Goal: Feedback & Contribution: Leave review/rating

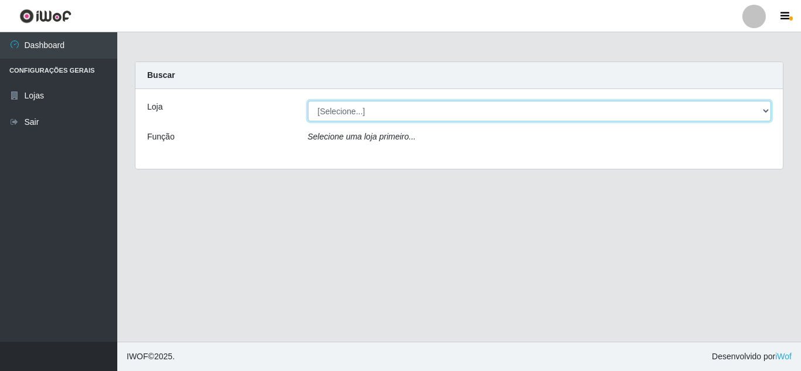
click at [366, 109] on select "[Selecione...] Queiroz [GEOGRAPHIC_DATA] - [GEOGRAPHIC_DATA]" at bounding box center [540, 111] width 464 height 21
select select "462"
click at [308, 101] on select "[Selecione...] Queiroz [GEOGRAPHIC_DATA] - [GEOGRAPHIC_DATA]" at bounding box center [540, 111] width 464 height 21
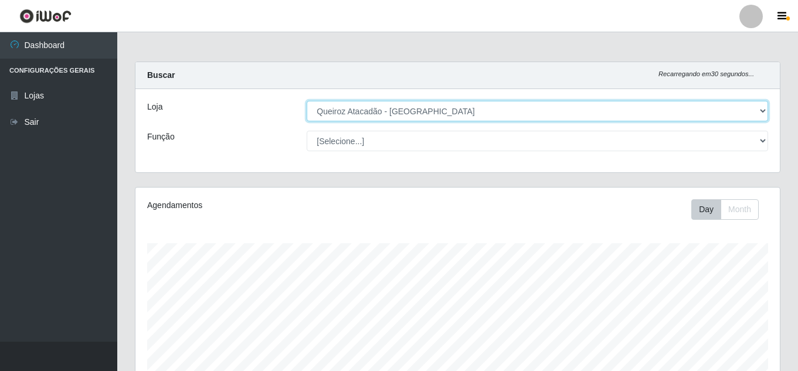
scroll to position [243, 645]
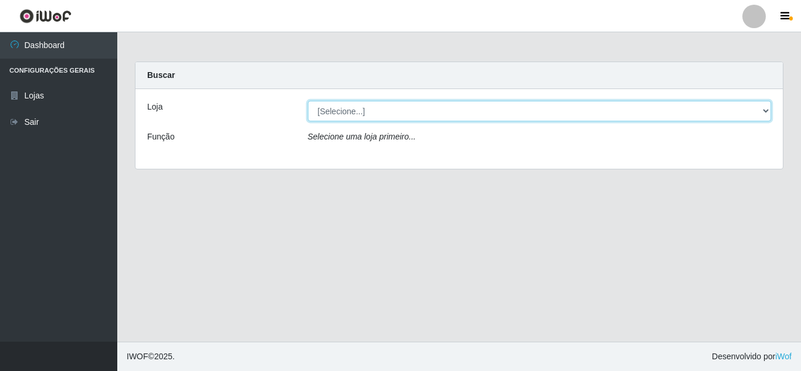
click at [395, 115] on select "[Selecione...] Queiroz [GEOGRAPHIC_DATA] - [GEOGRAPHIC_DATA]" at bounding box center [540, 111] width 464 height 21
select select "462"
click at [308, 101] on select "[Selecione...] Queiroz [GEOGRAPHIC_DATA] - [GEOGRAPHIC_DATA]" at bounding box center [540, 111] width 464 height 21
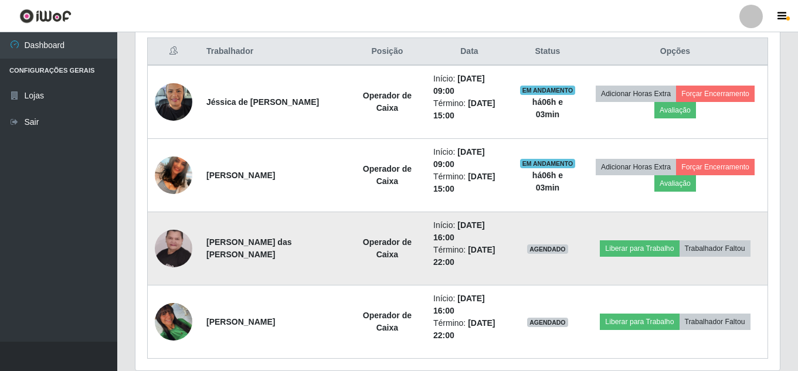
scroll to position [469, 0]
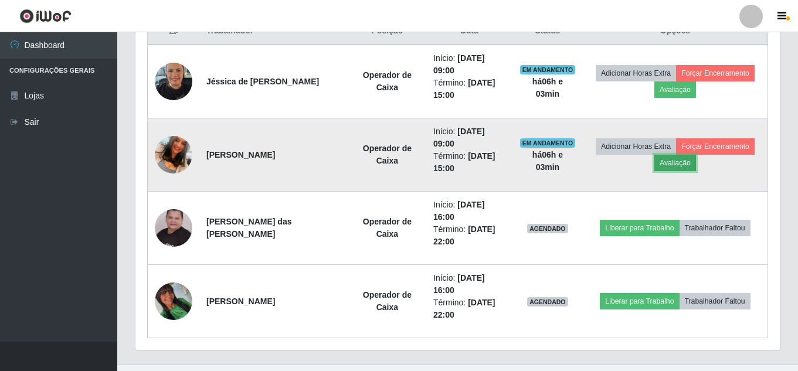
click at [673, 167] on button "Avaliação" at bounding box center [676, 163] width 42 height 16
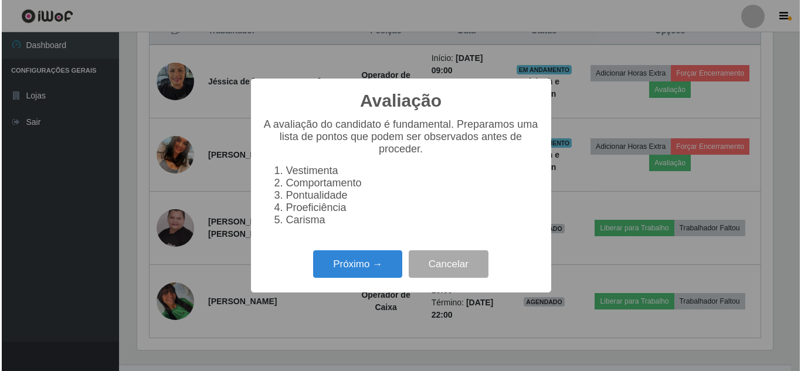
scroll to position [243, 639]
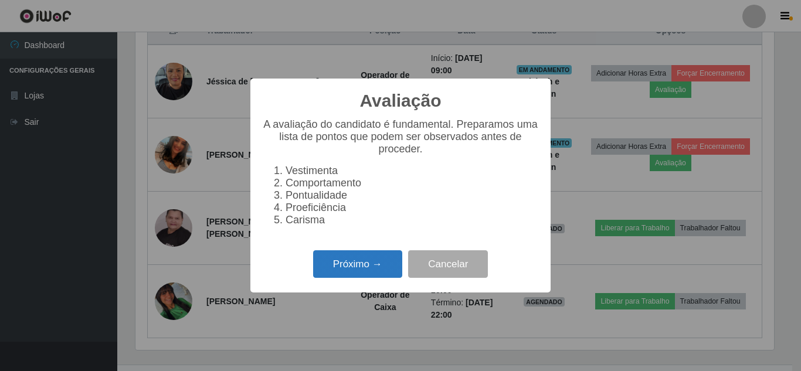
click at [379, 271] on button "Próximo →" at bounding box center [357, 264] width 89 height 28
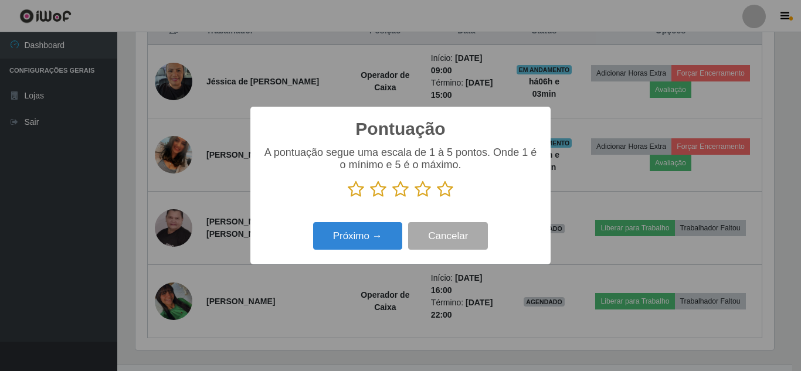
click at [448, 192] on icon at bounding box center [445, 190] width 16 height 18
click at [437, 198] on input "radio" at bounding box center [437, 198] width 0 height 0
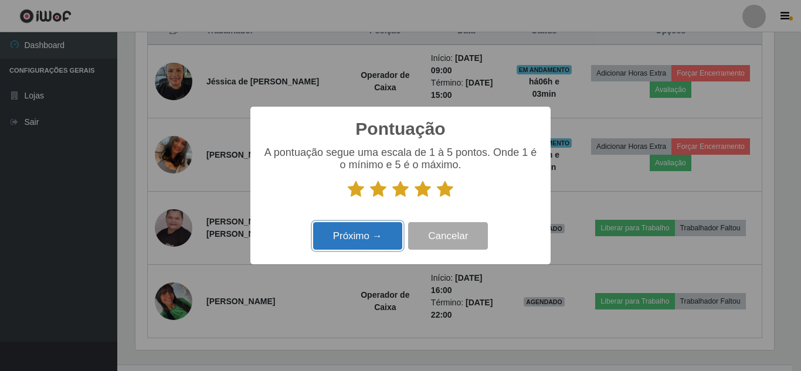
click at [372, 232] on button "Próximo →" at bounding box center [357, 236] width 89 height 28
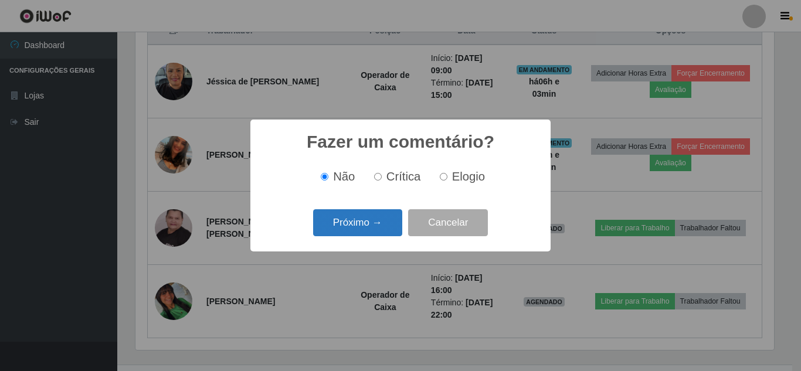
click at [378, 222] on button "Próximo →" at bounding box center [357, 223] width 89 height 28
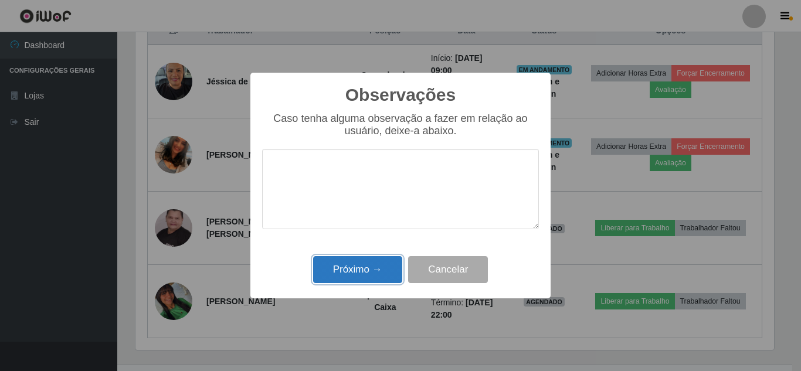
click at [358, 271] on button "Próximo →" at bounding box center [357, 270] width 89 height 28
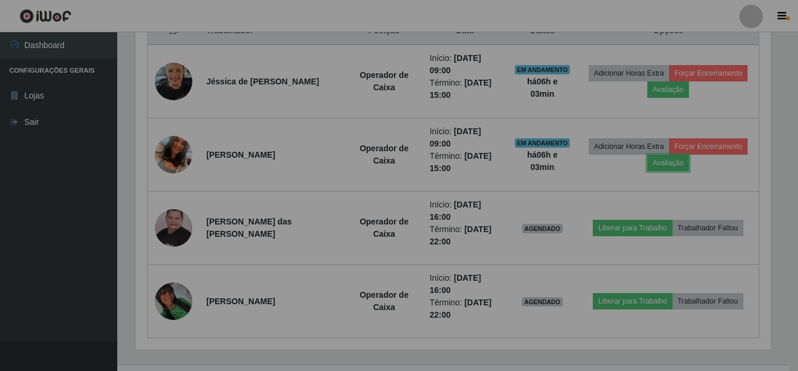
scroll to position [243, 645]
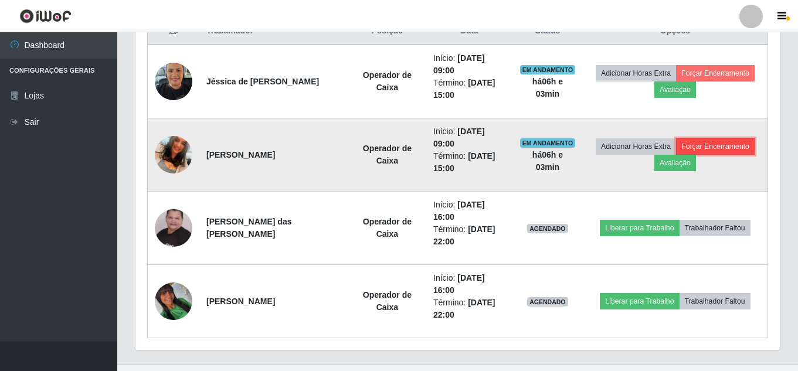
click at [733, 149] on button "Forçar Encerramento" at bounding box center [715, 146] width 79 height 16
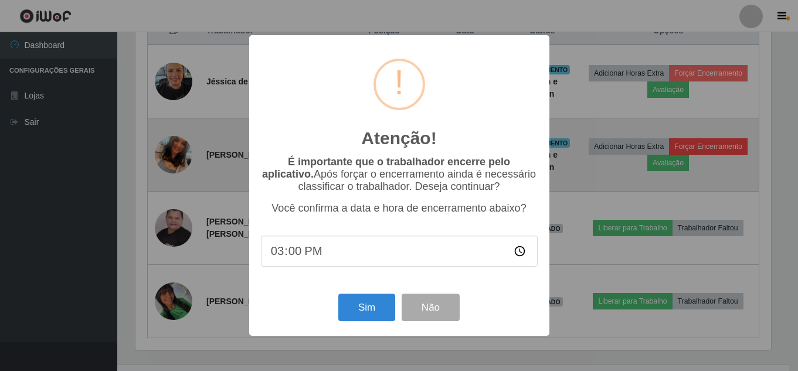
scroll to position [243, 639]
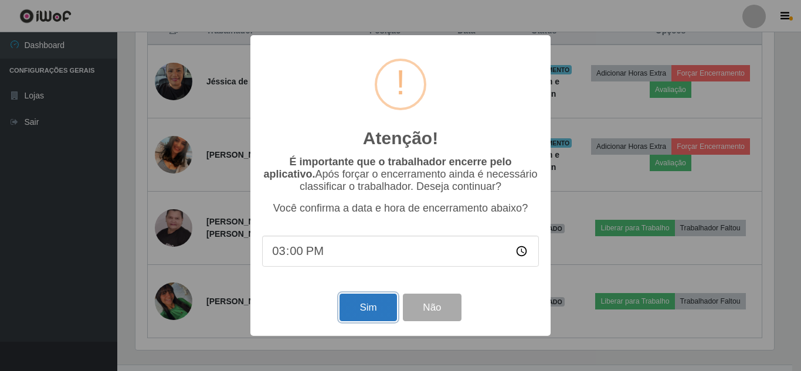
click at [362, 308] on button "Sim" at bounding box center [368, 308] width 57 height 28
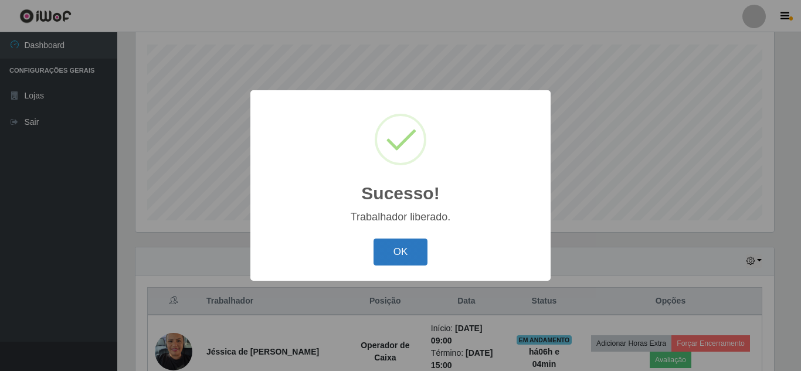
click at [403, 257] on button "OK" at bounding box center [401, 253] width 55 height 28
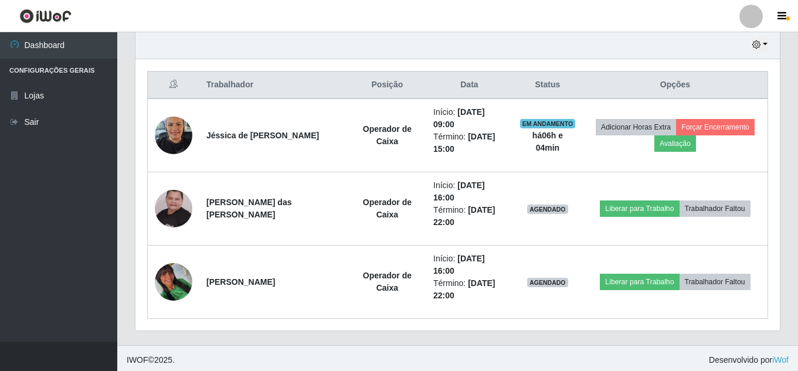
scroll to position [419, 0]
